Goal: Task Accomplishment & Management: Manage account settings

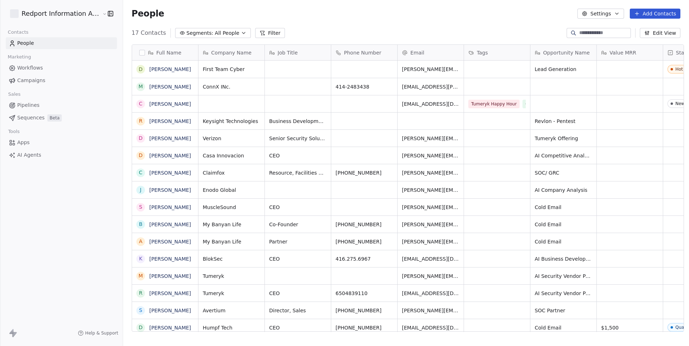
scroll to position [305, 569]
click at [38, 102] on span "Pipelines" at bounding box center [28, 106] width 22 height 8
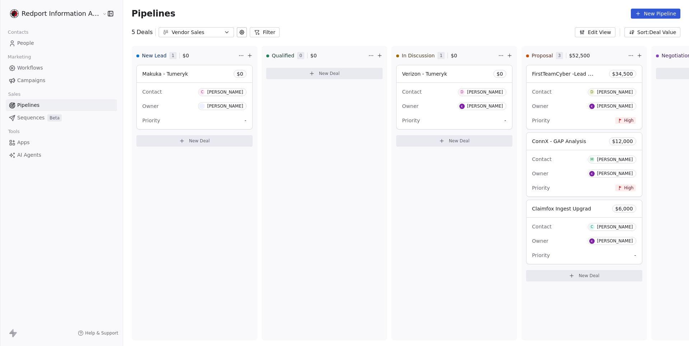
click at [217, 31] on button "Vendor Sales" at bounding box center [196, 32] width 75 height 10
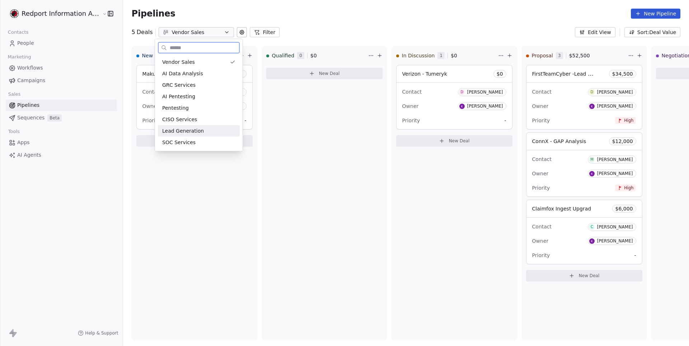
click at [187, 131] on span "Lead Generation" at bounding box center [183, 131] width 42 height 8
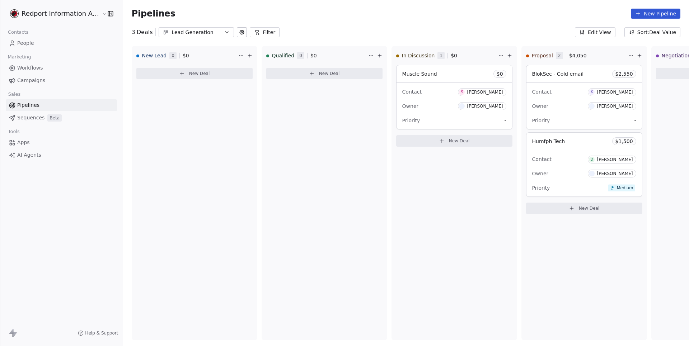
click at [213, 32] on div "Lead Generation" at bounding box center [197, 33] width 50 height 8
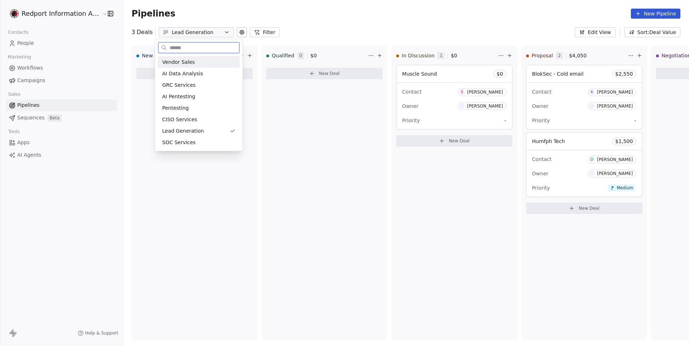
click at [194, 65] on span "Vendor Sales" at bounding box center [178, 63] width 33 height 8
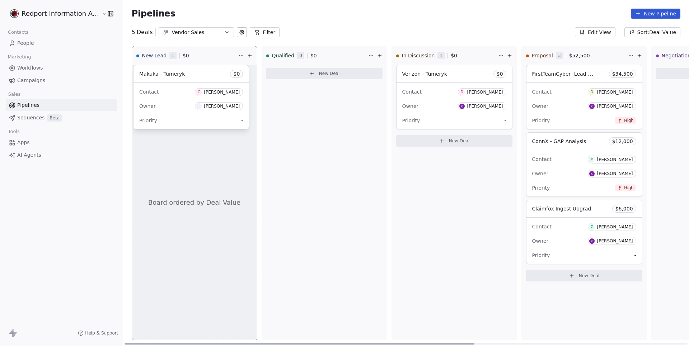
drag, startPoint x: 208, startPoint y: 122, endPoint x: 210, endPoint y: 117, distance: 5.8
click at [210, 117] on div "New Lead 1 $ 0 Board ordered by Deal Value Makuka - Tumeryk $ 0 Contact C [PERS…" at bounding box center [406, 196] width 566 height 301
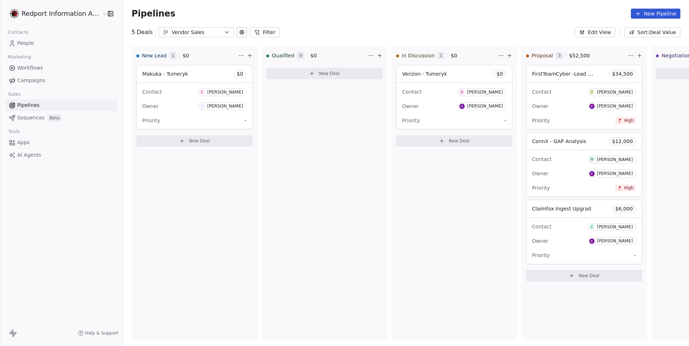
click at [217, 34] on button "Vendor Sales" at bounding box center [196, 32] width 75 height 10
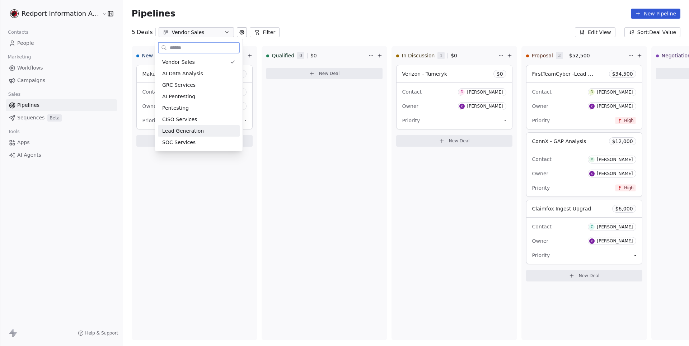
click at [195, 131] on span "Lead Generation" at bounding box center [183, 131] width 42 height 8
